Goal: Information Seeking & Learning: Find specific fact

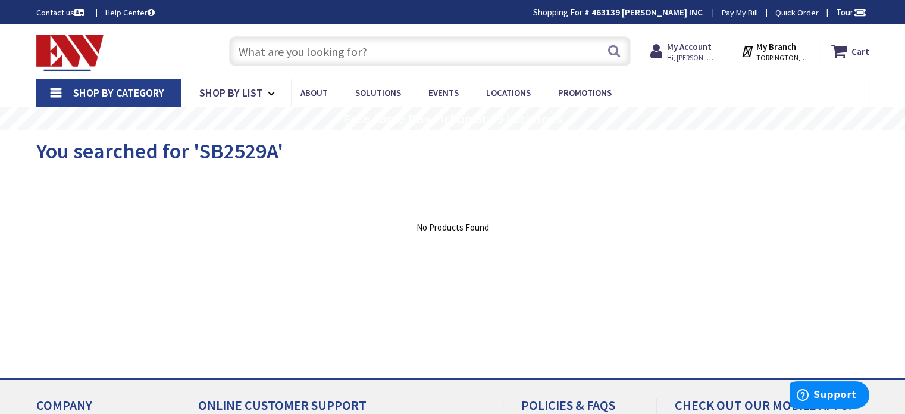
click at [549, 54] on input "text" at bounding box center [430, 51] width 402 height 30
paste input "BMH1M"
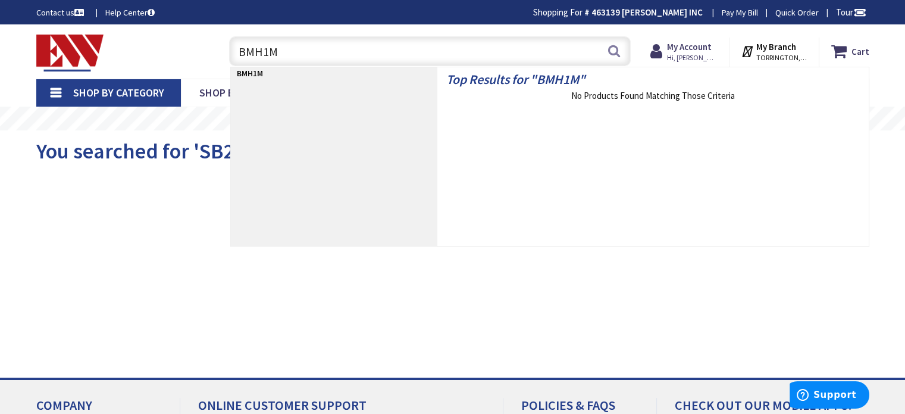
type input "BMH1M"
click at [253, 73] on strong "BMH1M" at bounding box center [250, 73] width 26 height 11
click at [309, 53] on input "BMH1M" at bounding box center [430, 51] width 402 height 30
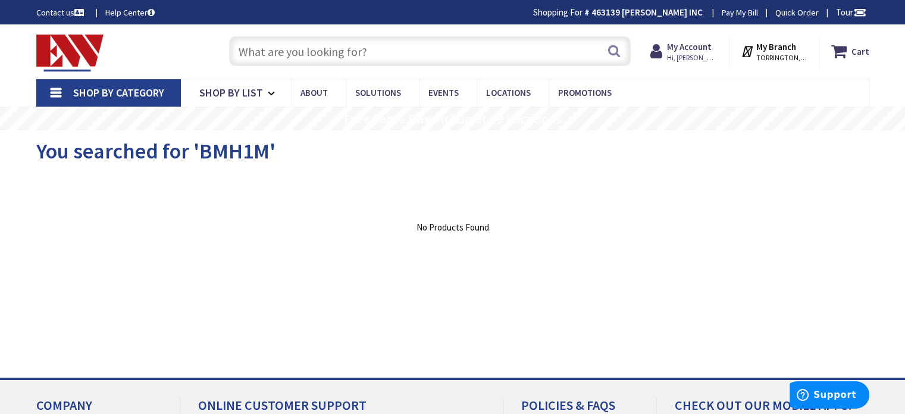
click at [409, 46] on input "text" at bounding box center [430, 51] width 402 height 30
paste input "Eaton BMH1M molded case circuit breaker accessory hardware, Metric thread mount…"
type input "Eaton BMH1M molded case circuit breaker accessory hardware, Metric thread mount…"
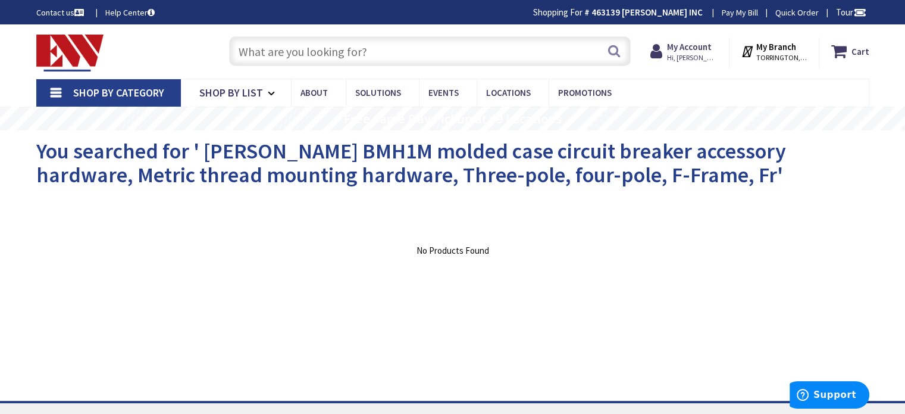
click at [377, 52] on input "text" at bounding box center [430, 51] width 402 height 30
paste input "BMH1M"
type input "BMH1M"
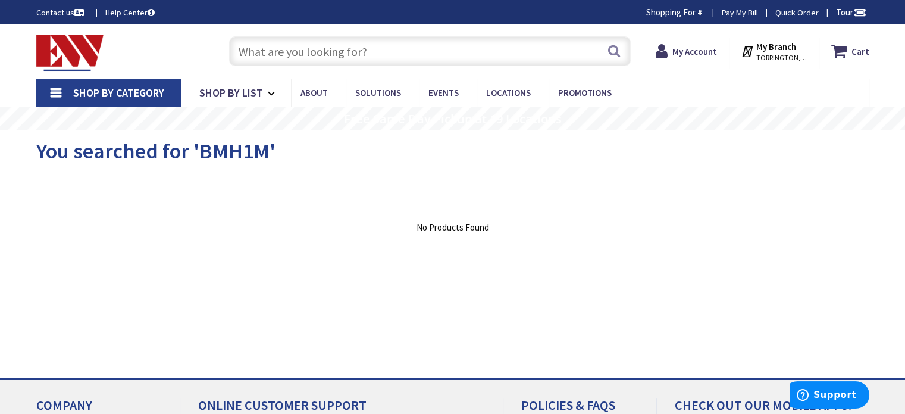
click at [58, 92] on link "Shop By Category" at bounding box center [108, 92] width 145 height 27
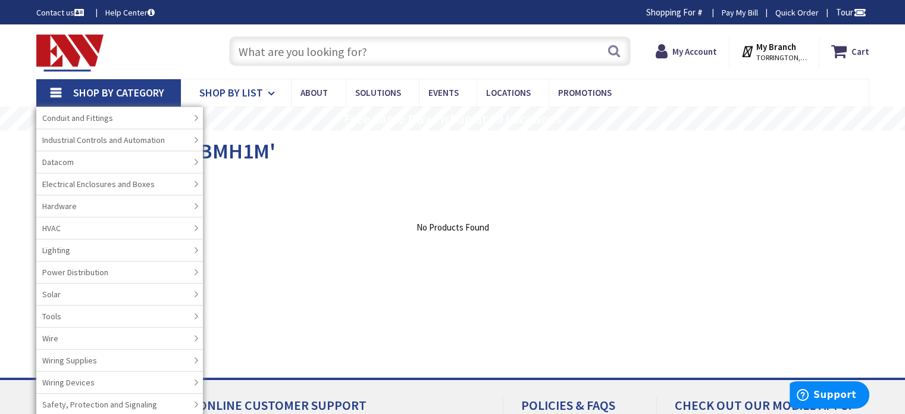
click at [205, 90] on span "Shop By List" at bounding box center [231, 93] width 64 height 14
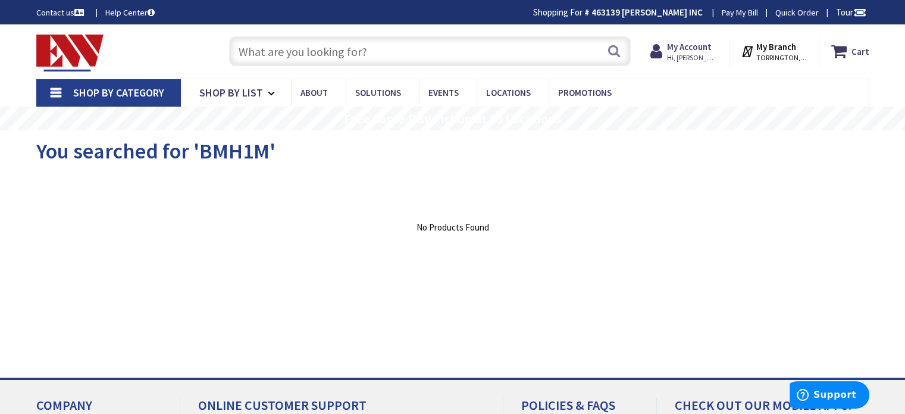
click at [57, 91] on link "Shop By Category" at bounding box center [108, 92] width 145 height 27
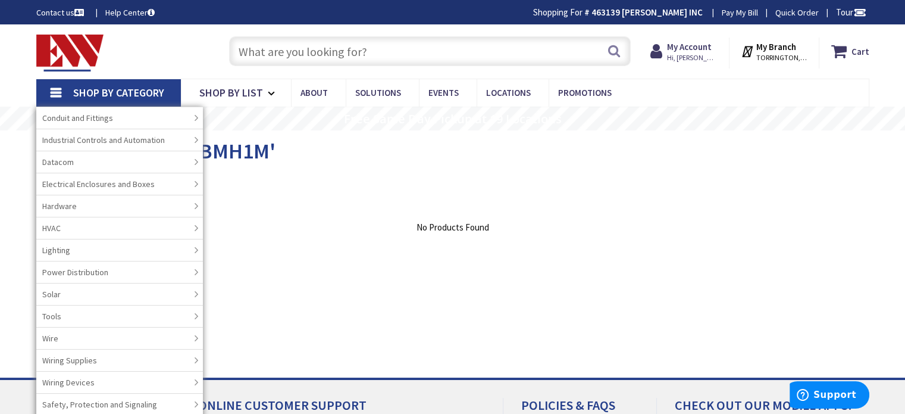
click at [274, 49] on input "text" at bounding box center [430, 51] width 402 height 30
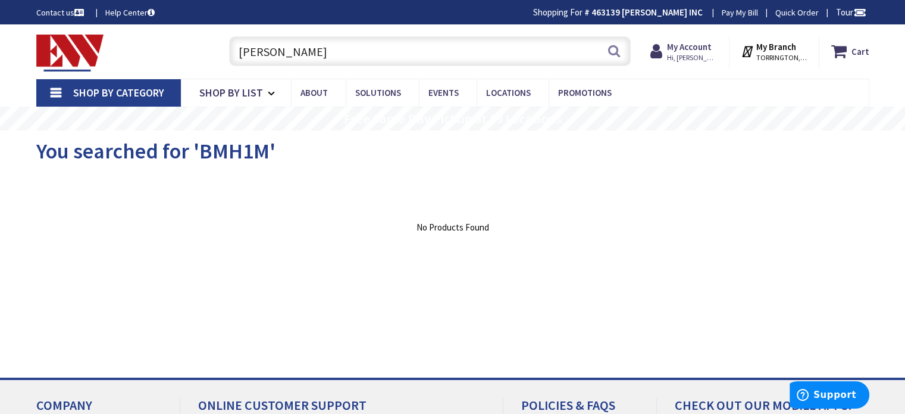
type input "eaton"
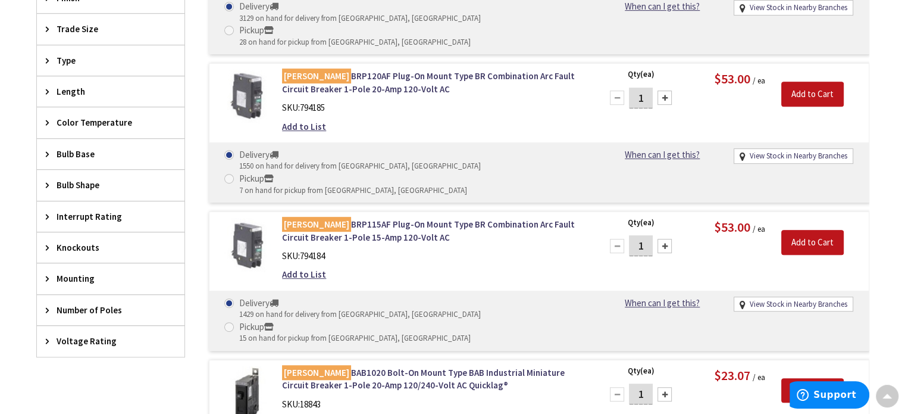
scroll to position [655, 0]
